Goal: Information Seeking & Learning: Understand process/instructions

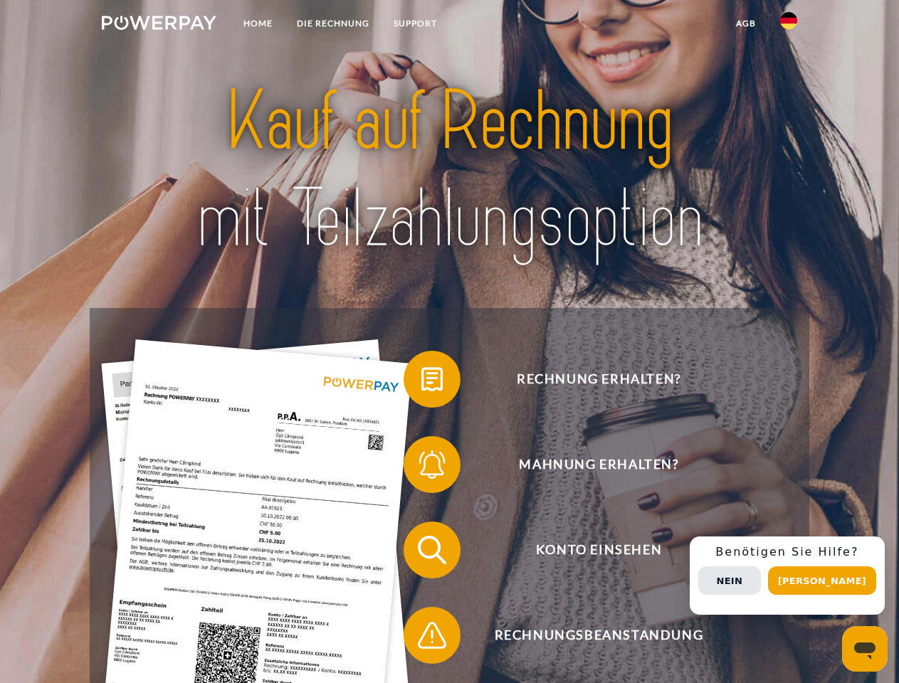
click at [159, 25] on img at bounding box center [159, 23] width 115 height 14
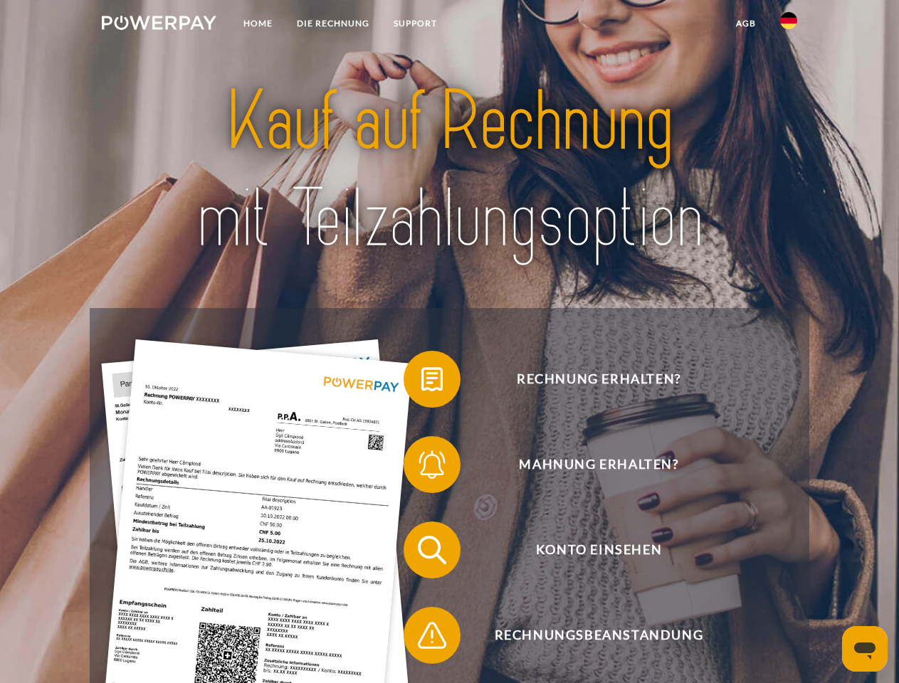
click at [788, 25] on img at bounding box center [788, 20] width 17 height 17
click at [745, 23] on link "agb" at bounding box center [746, 24] width 44 height 26
click at [421, 382] on span at bounding box center [410, 379] width 71 height 71
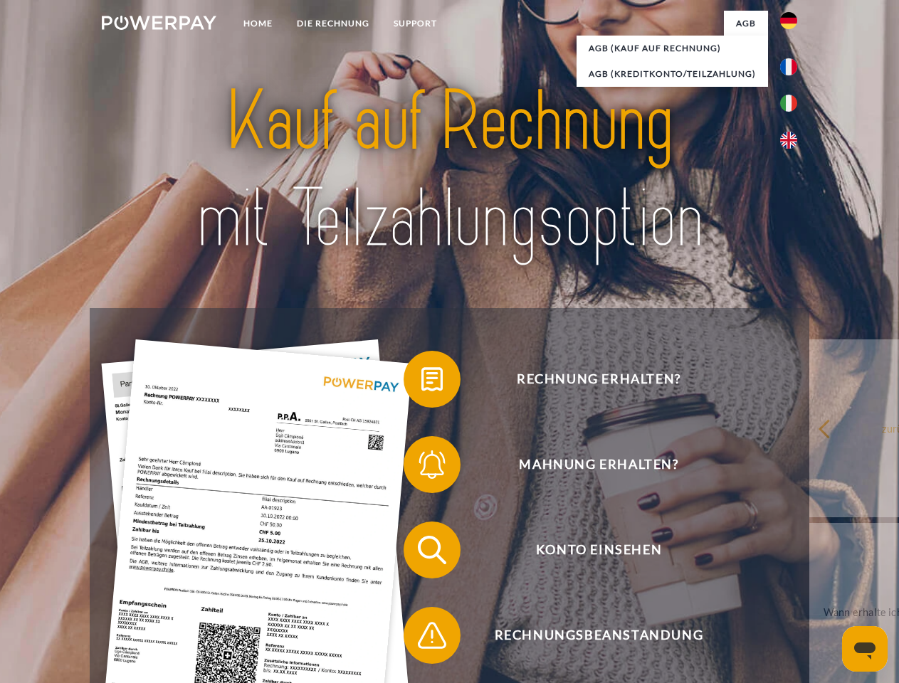
click at [421, 468] on span at bounding box center [410, 464] width 71 height 71
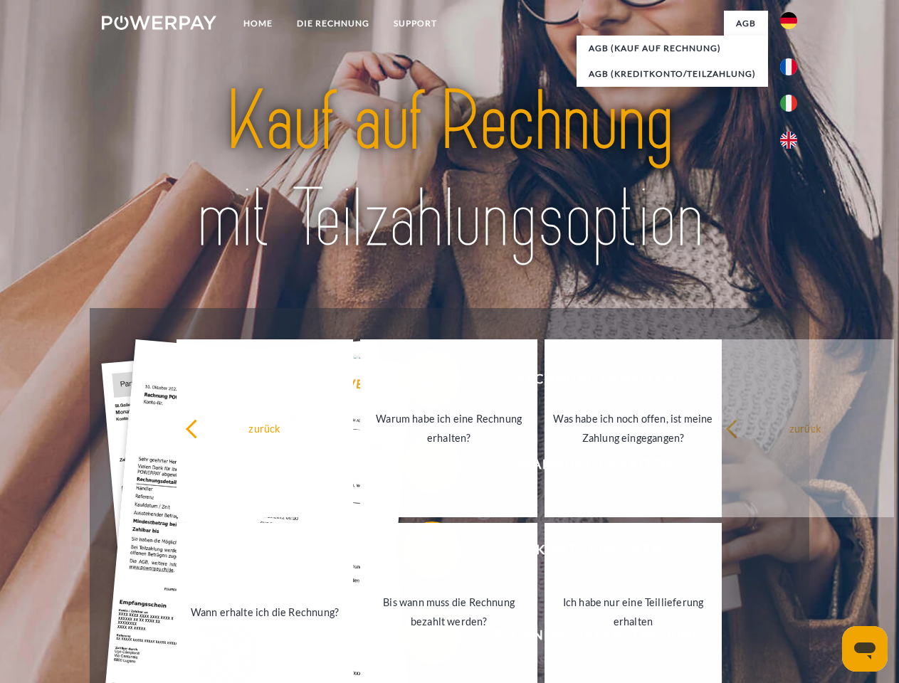
click at [421, 553] on link "Bis wann muss die Rechnung bezahlt werden?" at bounding box center [448, 612] width 177 height 178
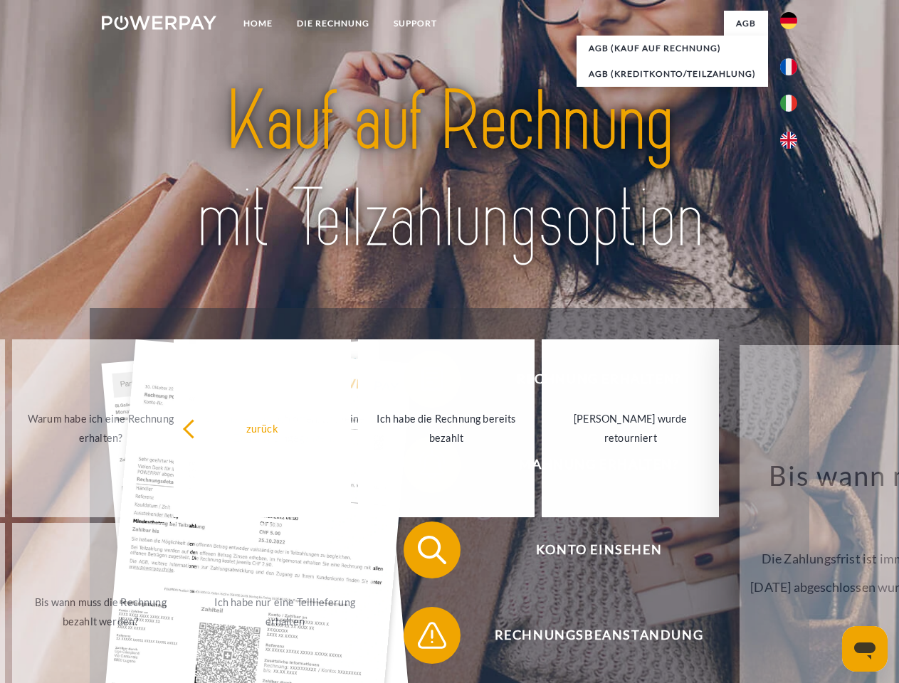
click at [421, 638] on span at bounding box center [410, 635] width 71 height 71
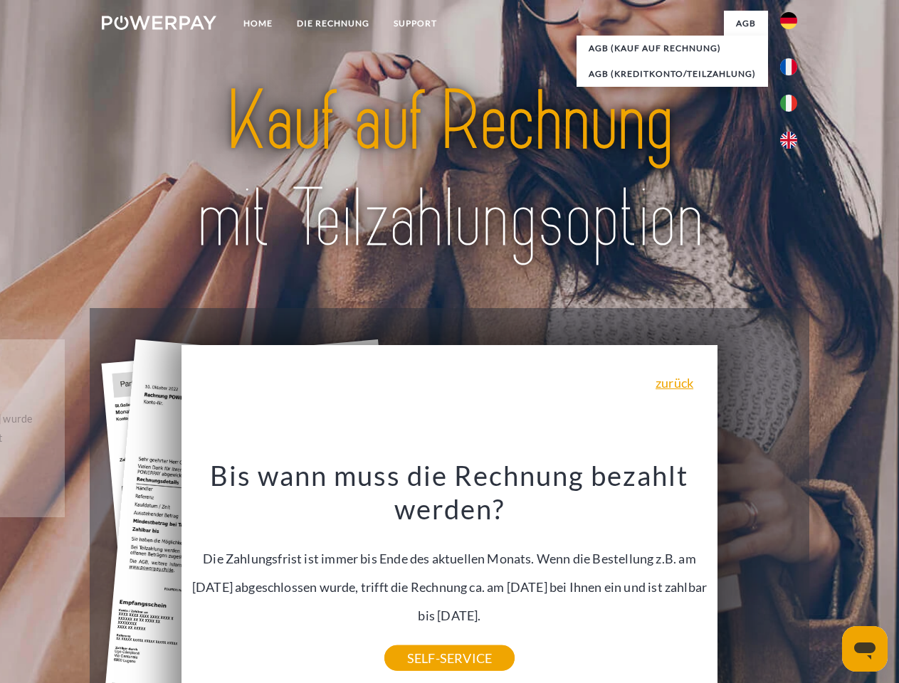
click at [792, 576] on div "Rechnung erhalten? Mahnung erhalten? Konto einsehen" at bounding box center [449, 592] width 719 height 569
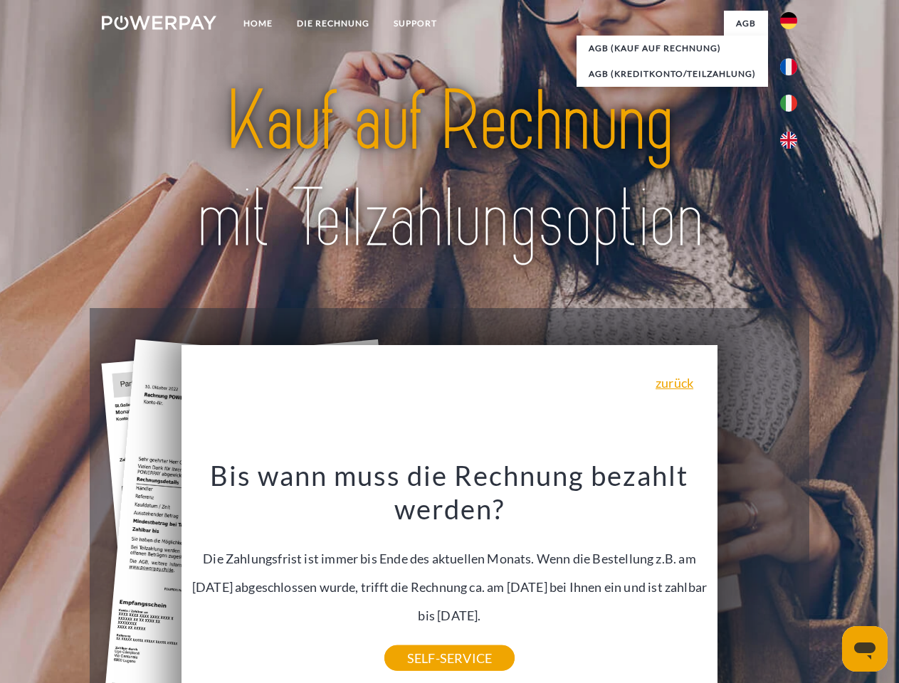
click at [757, 579] on span "Konto einsehen" at bounding box center [598, 550] width 349 height 57
click at [827, 581] on header "Home DIE RECHNUNG SUPPORT" at bounding box center [449, 491] width 899 height 983
